Goal: Information Seeking & Learning: Learn about a topic

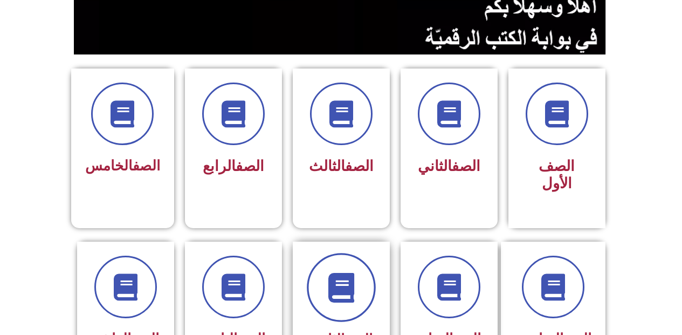
scroll to position [269, 0]
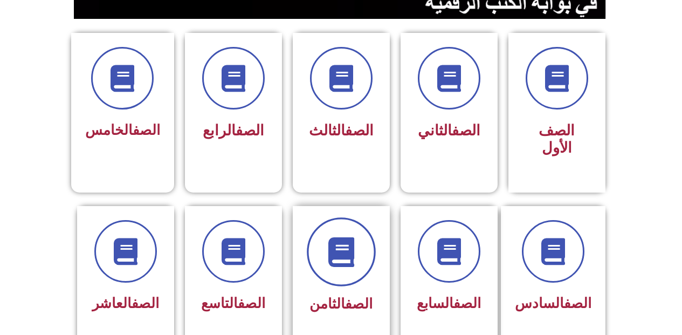
click at [324, 242] on span at bounding box center [341, 251] width 69 height 69
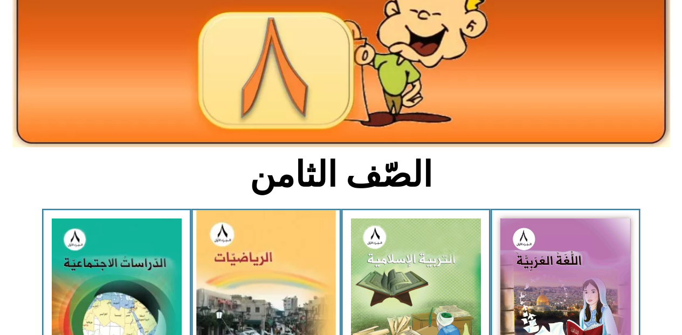
scroll to position [162, 0]
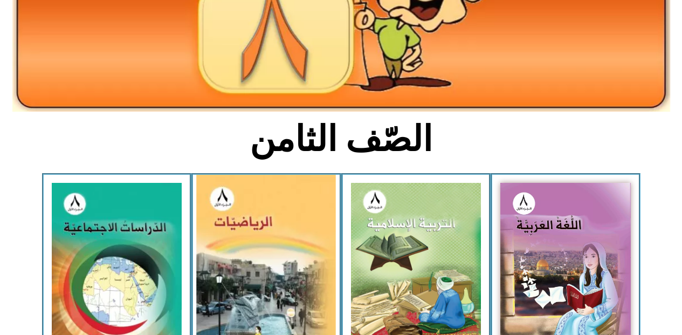
click at [269, 254] on img at bounding box center [267, 264] width 140 height 178
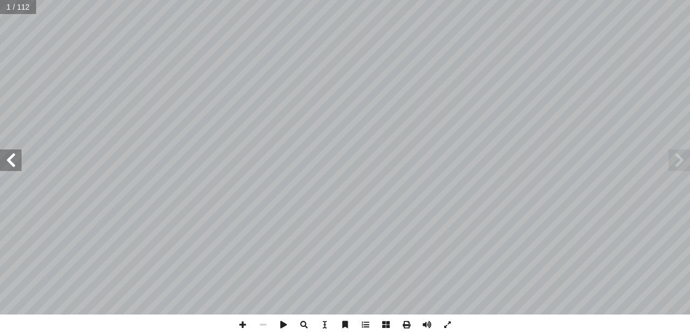
click at [19, 155] on span at bounding box center [11, 160] width 22 height 22
click at [13, 159] on span at bounding box center [11, 160] width 22 height 22
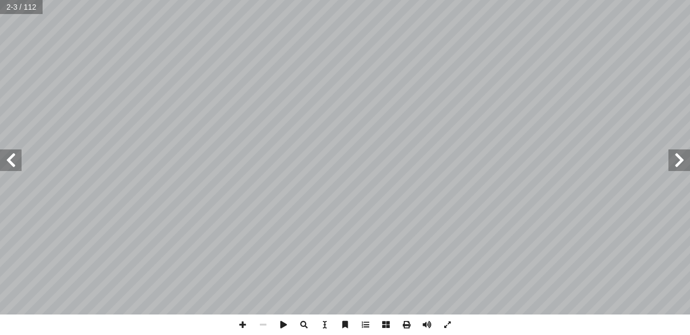
click at [13, 159] on span at bounding box center [11, 160] width 22 height 22
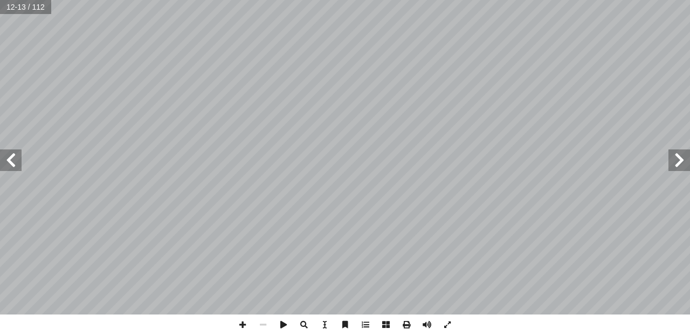
click at [13, 159] on span at bounding box center [11, 160] width 22 height 22
click at [12, 160] on span at bounding box center [11, 160] width 22 height 22
click at [245, 323] on span at bounding box center [242, 324] width 20 height 20
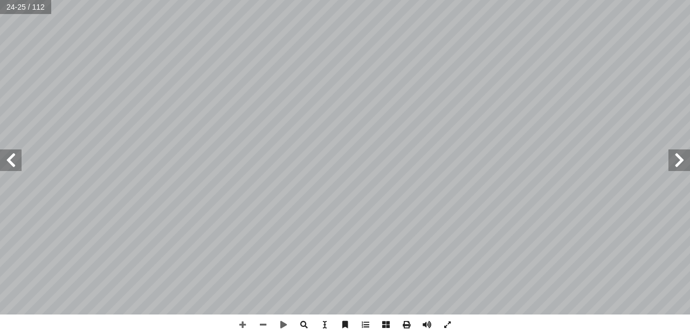
click at [11, 163] on span at bounding box center [11, 160] width 22 height 22
click at [674, 163] on span at bounding box center [679, 160] width 22 height 22
click at [676, 158] on span at bounding box center [679, 160] width 22 height 22
click at [676, 157] on span at bounding box center [679, 160] width 22 height 22
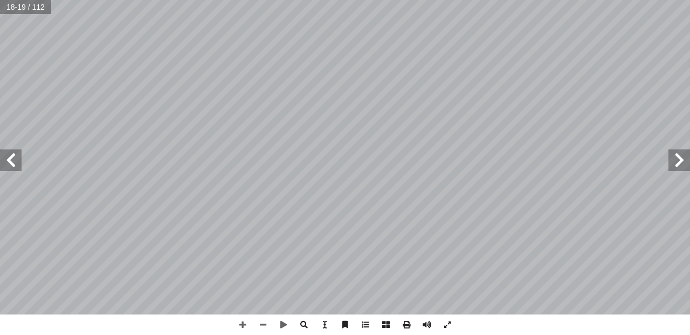
drag, startPoint x: 674, startPoint y: 153, endPoint x: 689, endPoint y: -75, distance: 227.9
